Goal: Task Accomplishment & Management: Manage account settings

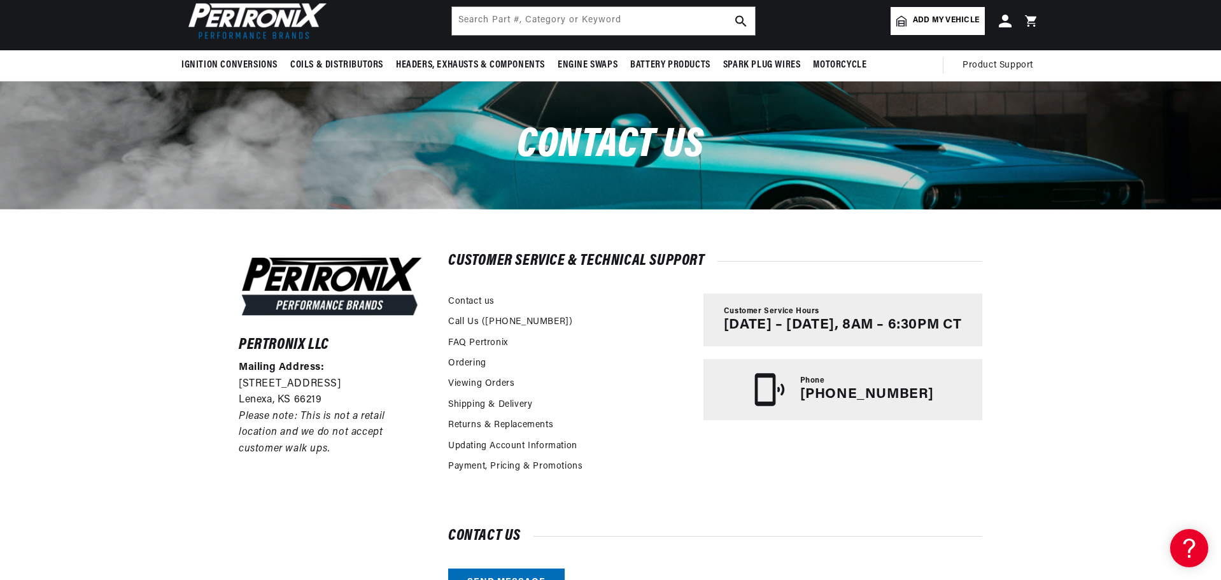
scroll to position [0, 386]
click at [461, 362] on link "Ordering" at bounding box center [467, 364] width 38 height 14
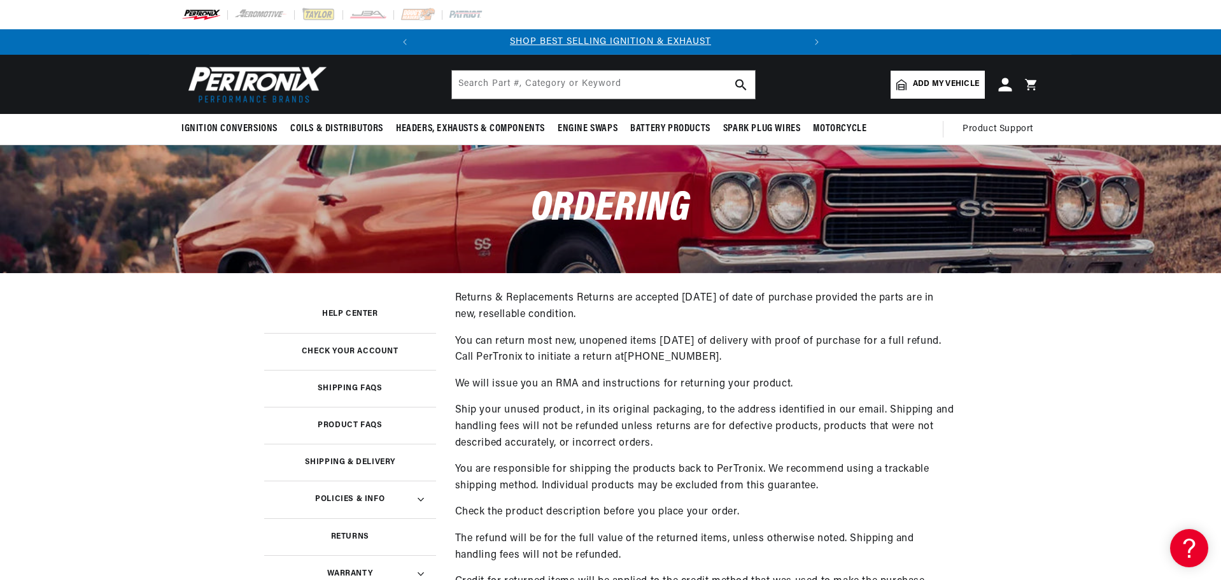
click at [1003, 87] on icon at bounding box center [1004, 84] width 13 height 13
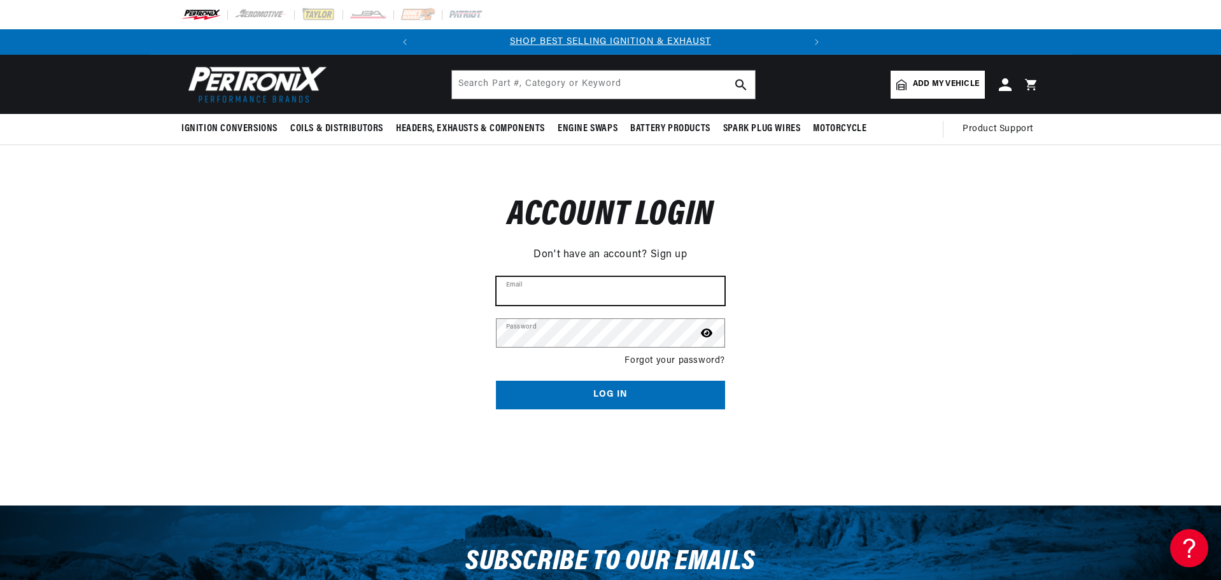
click at [524, 287] on input "Email" at bounding box center [611, 291] width 228 height 28
type input "scottruttle@autopartscentres.com"
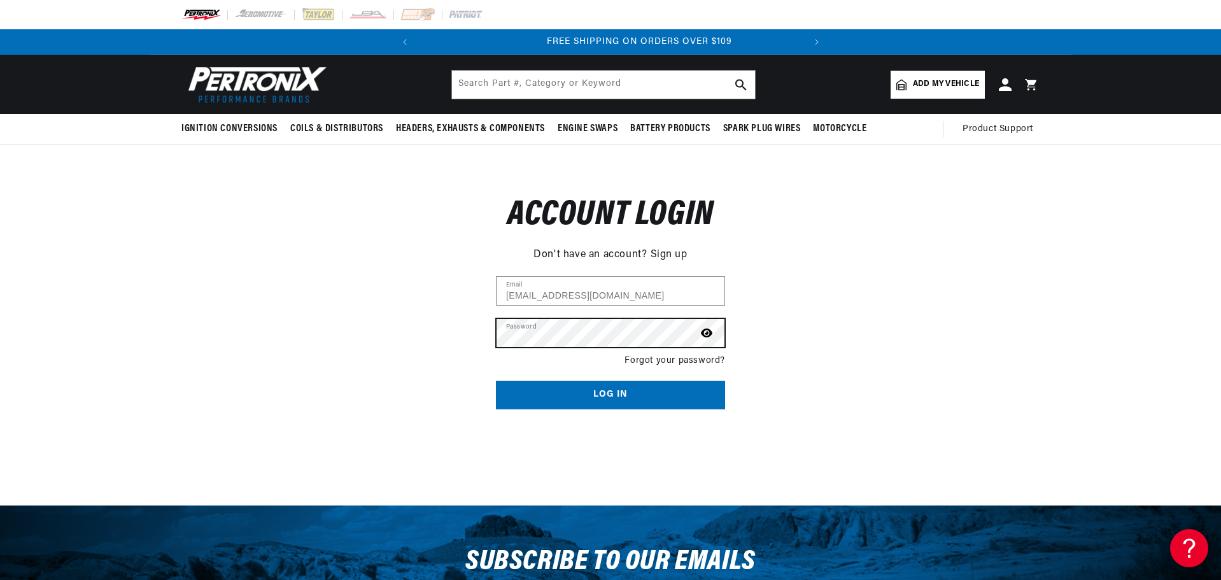
scroll to position [0, 386]
click at [496, 381] on button "Log in" at bounding box center [610, 395] width 229 height 29
click at [606, 392] on button "Log in" at bounding box center [610, 395] width 229 height 29
